Goal: Transaction & Acquisition: Purchase product/service

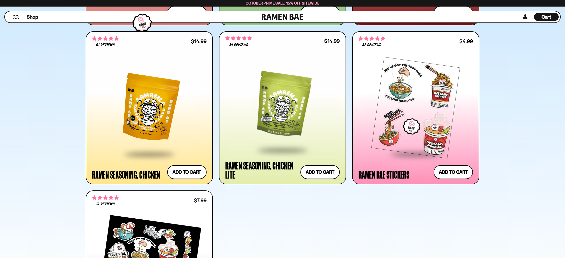
scroll to position [1873, 0]
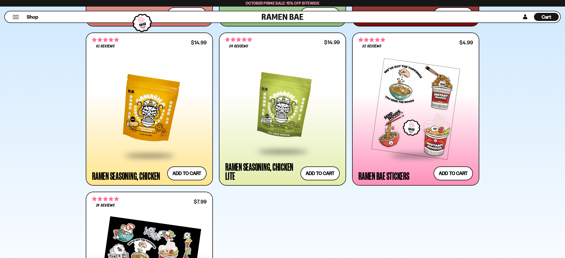
click at [165, 121] on div at bounding box center [149, 109] width 115 height 92
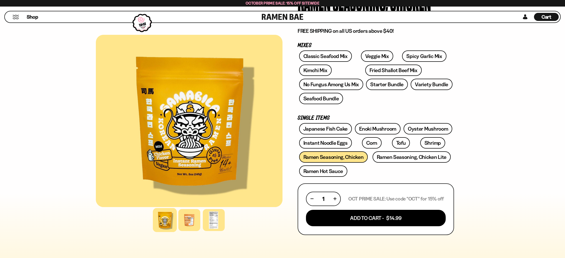
scroll to position [63, 0]
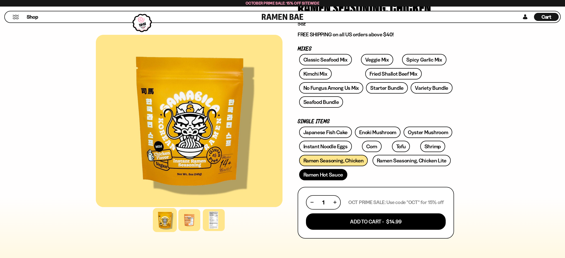
click at [327, 176] on link "Ramen Hot Sauce" at bounding box center [323, 174] width 48 height 11
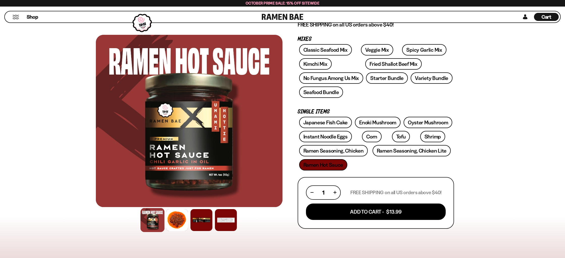
scroll to position [74, 0]
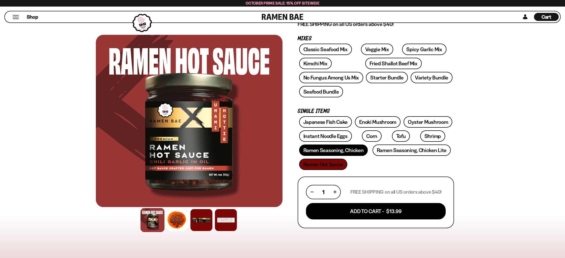
click at [355, 151] on link "Ramen Seasoning, Chicken" at bounding box center [333, 150] width 69 height 11
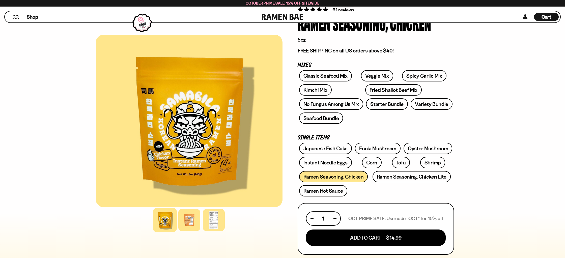
scroll to position [43, 0]
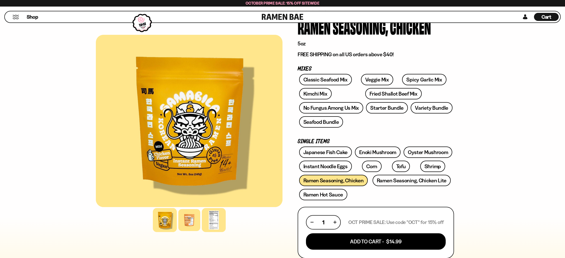
click at [215, 221] on div at bounding box center [214, 220] width 24 height 24
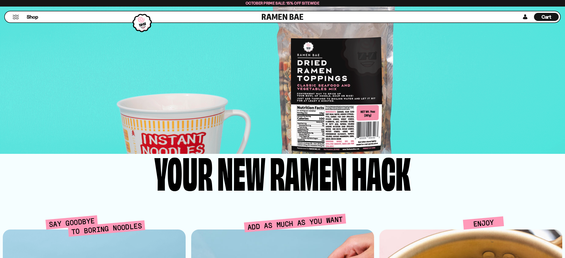
scroll to position [1039, 0]
